Goal: Complete application form

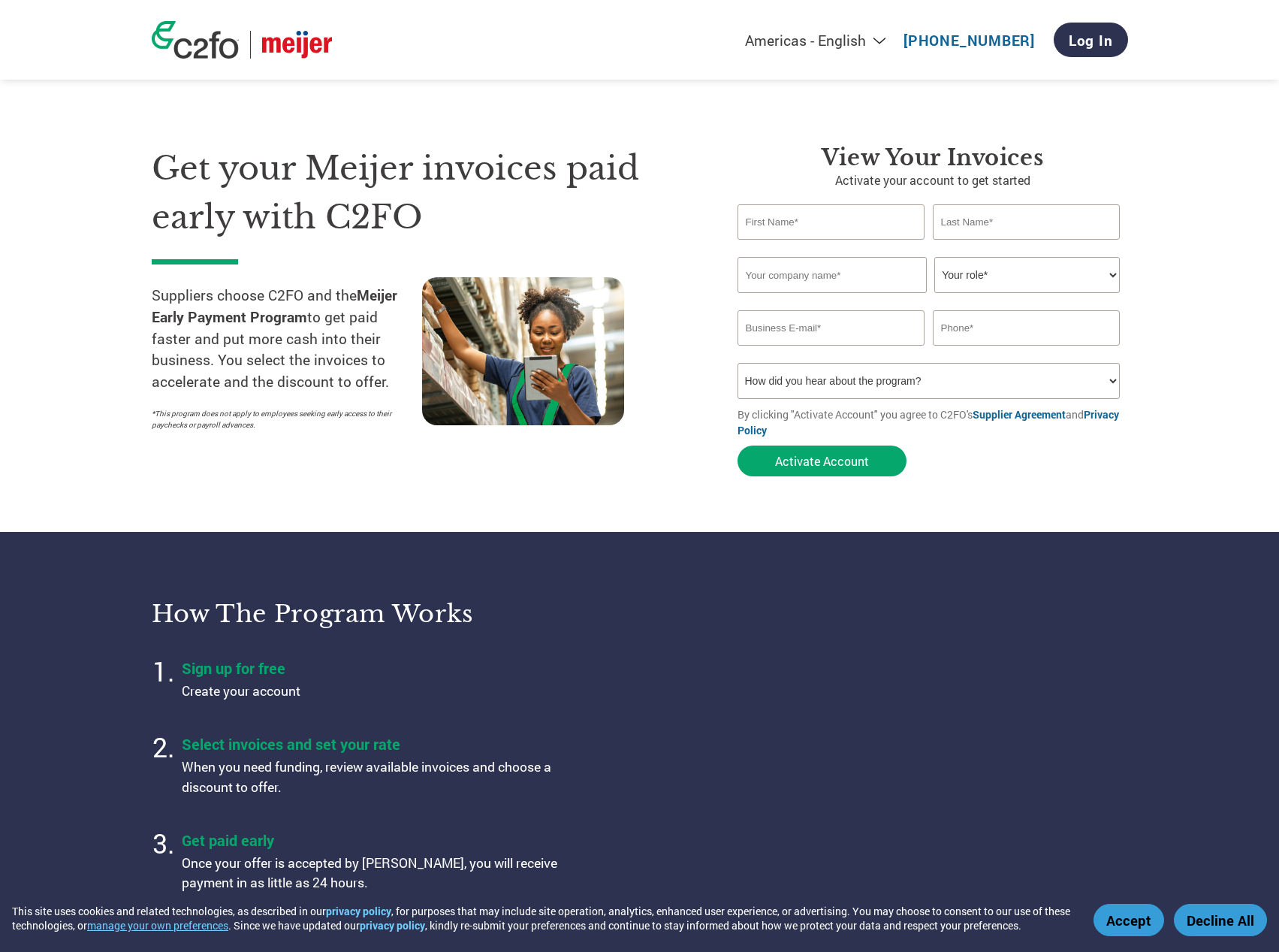
click at [795, 221] on input "text" at bounding box center [831, 221] width 188 height 35
type input "[PERSON_NAME]"
type input "Elfline"
type input "[EMAIL_ADDRESS][DOMAIN_NAME]"
type input "8106244777"
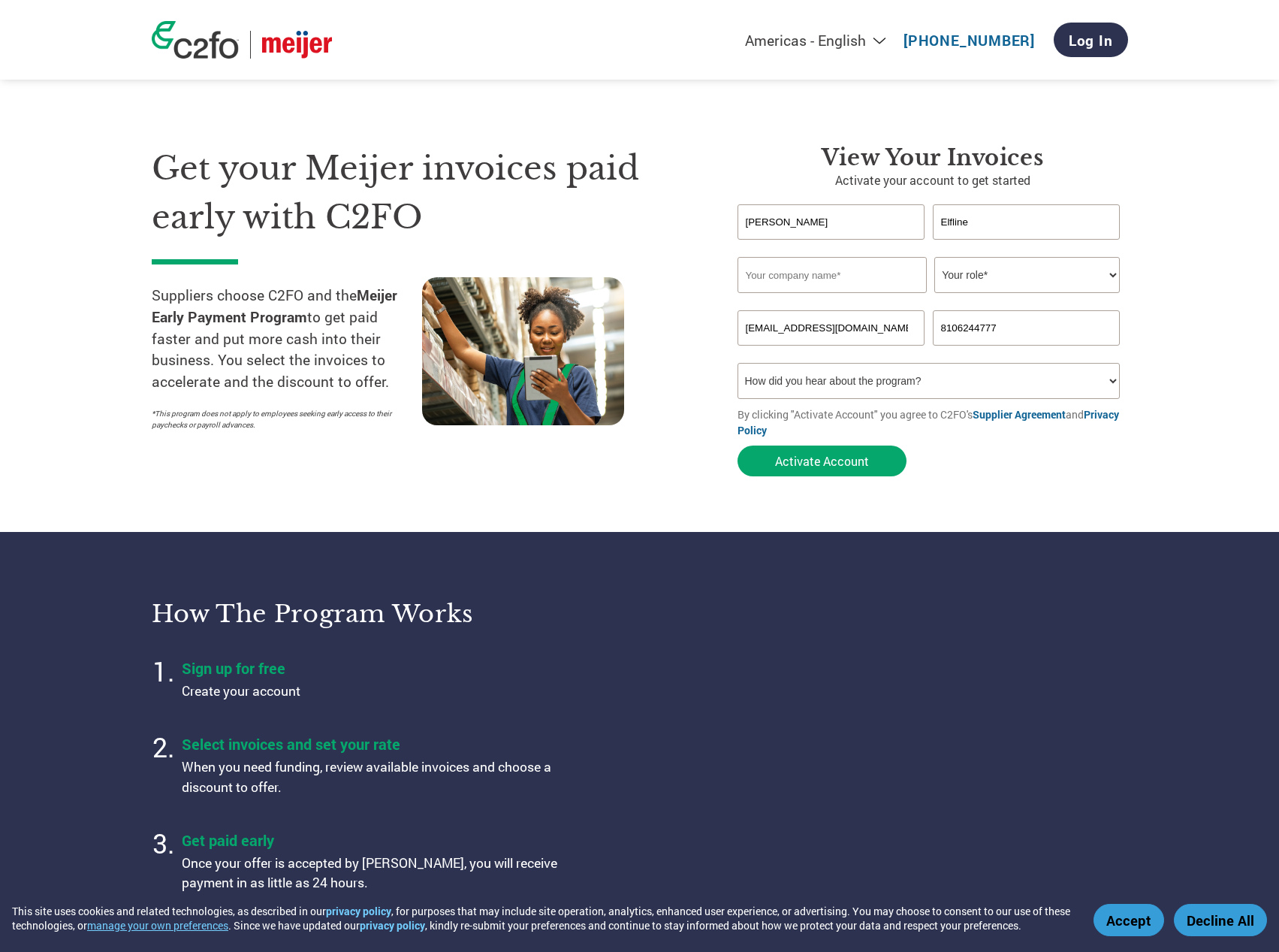
click at [846, 279] on input "text" at bounding box center [831, 275] width 189 height 36
type input "[PERSON_NAME]"
select select "CFO"
type input "[PERSON_NAME][EMAIL_ADDRESS][PERSON_NAME][DOMAIN_NAME]"
click at [849, 387] on select "How did you hear about the program? Received a letter Email Social Media Online…" at bounding box center [929, 381] width 384 height 36
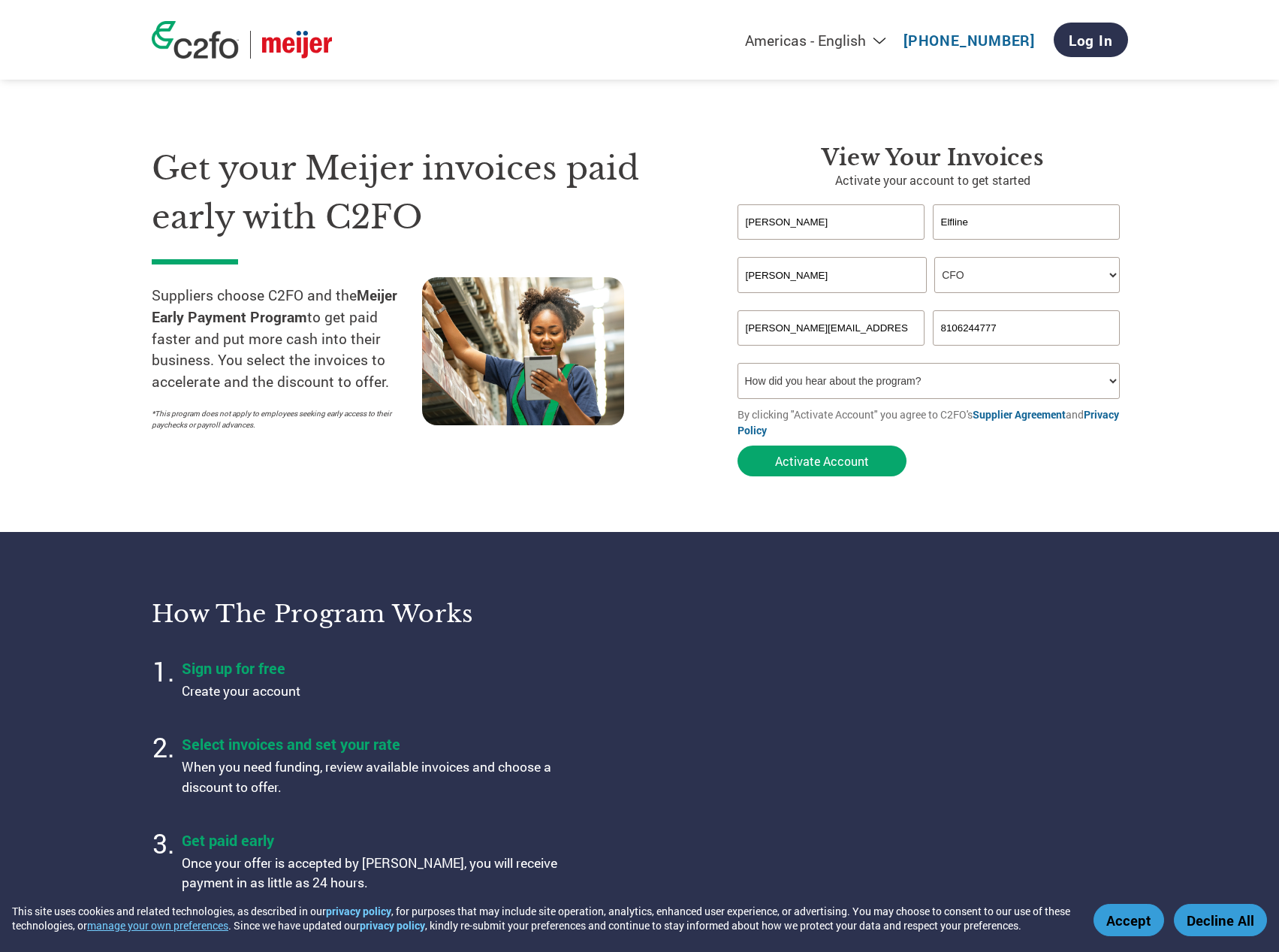
select select "Email"
click at [737, 362] on select "How did you hear about the program? Received a letter Email Social Media Online…" at bounding box center [929, 381] width 384 height 36
click at [824, 467] on button "Activate Account" at bounding box center [822, 461] width 169 height 31
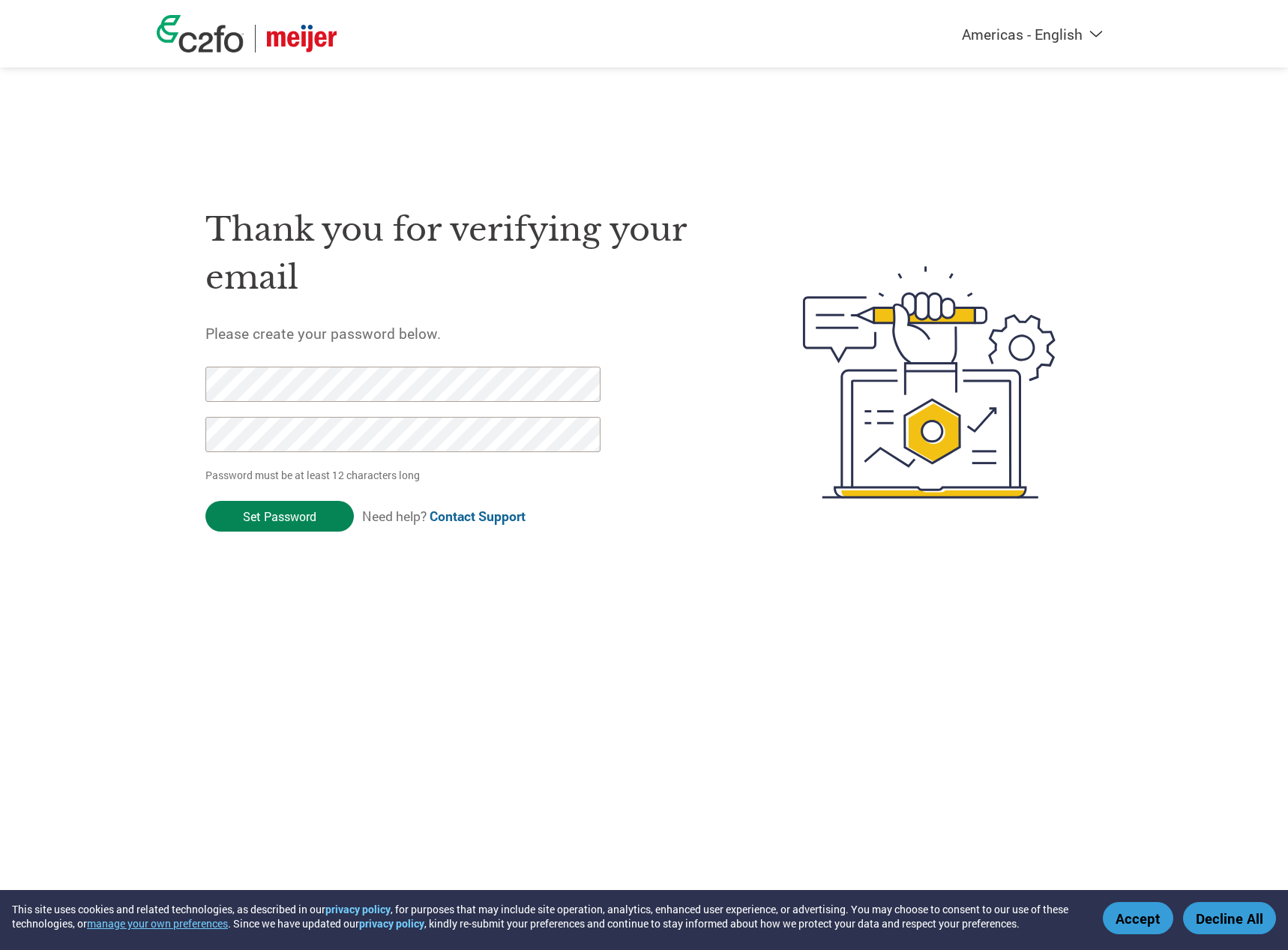
click at [259, 511] on input "Set Password" at bounding box center [279, 516] width 148 height 31
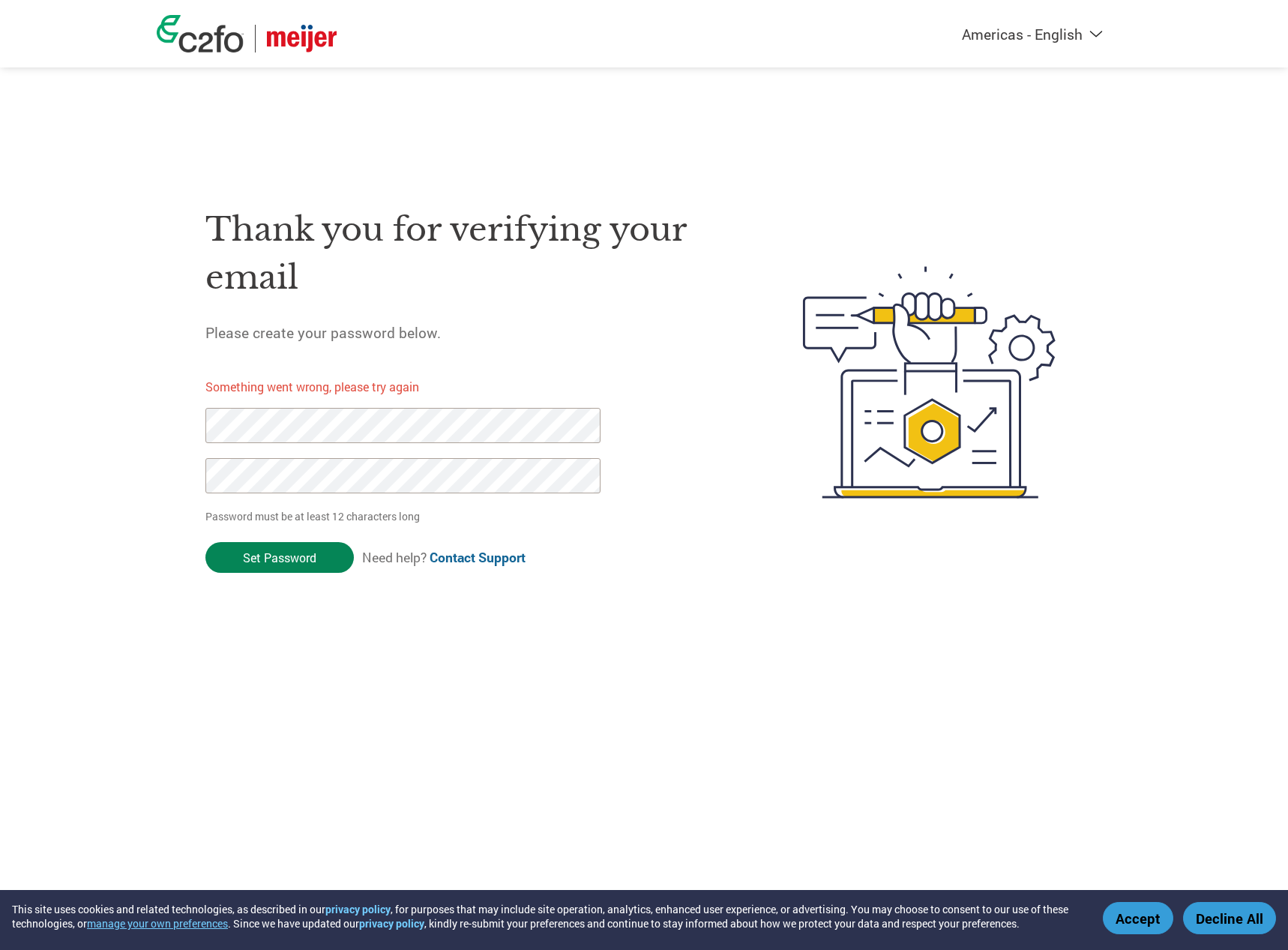
click at [254, 549] on input "Set Password" at bounding box center [279, 558] width 148 height 31
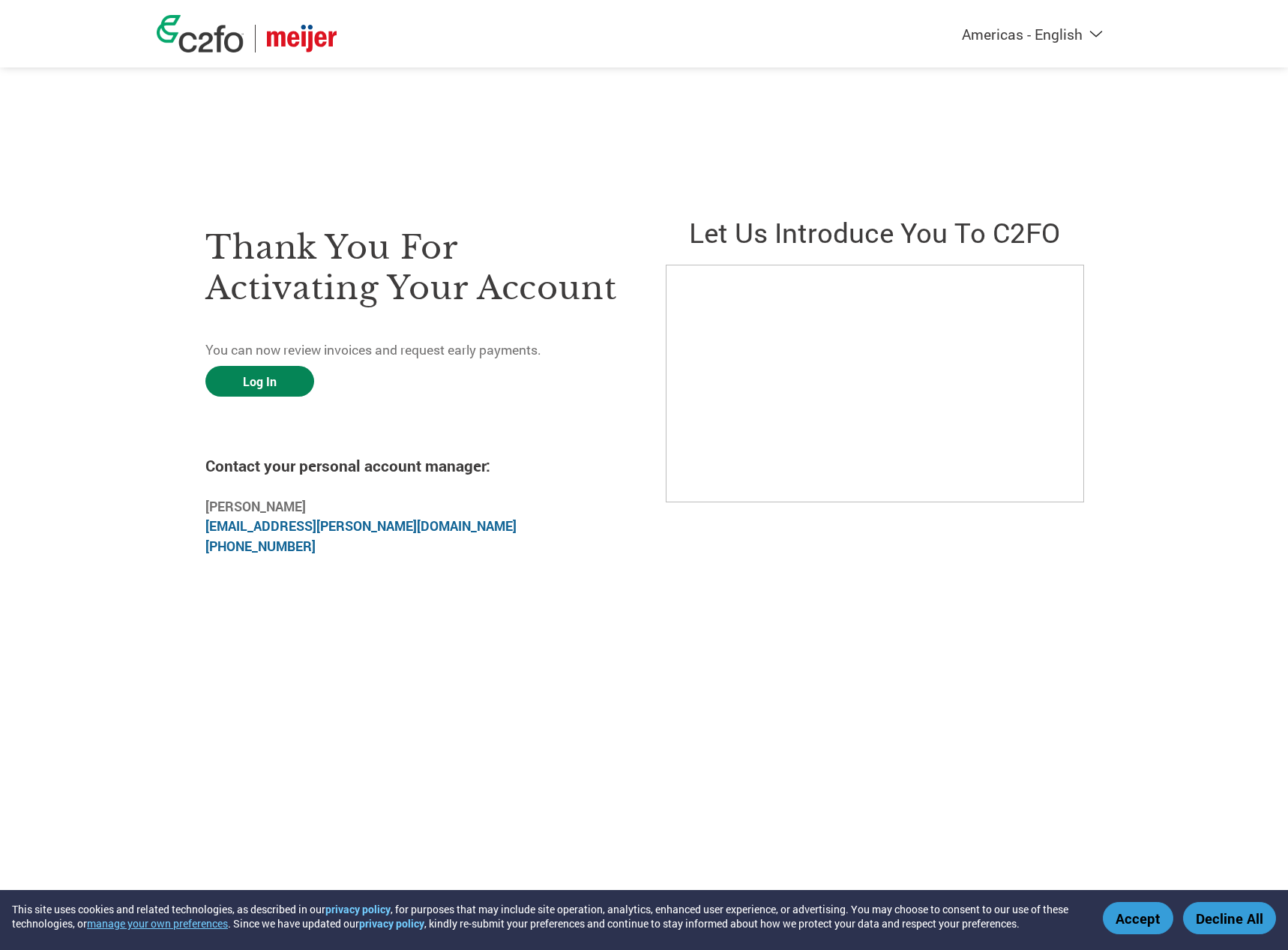
click at [246, 384] on link "Log In" at bounding box center [260, 381] width 109 height 31
